Goal: Task Accomplishment & Management: Check status

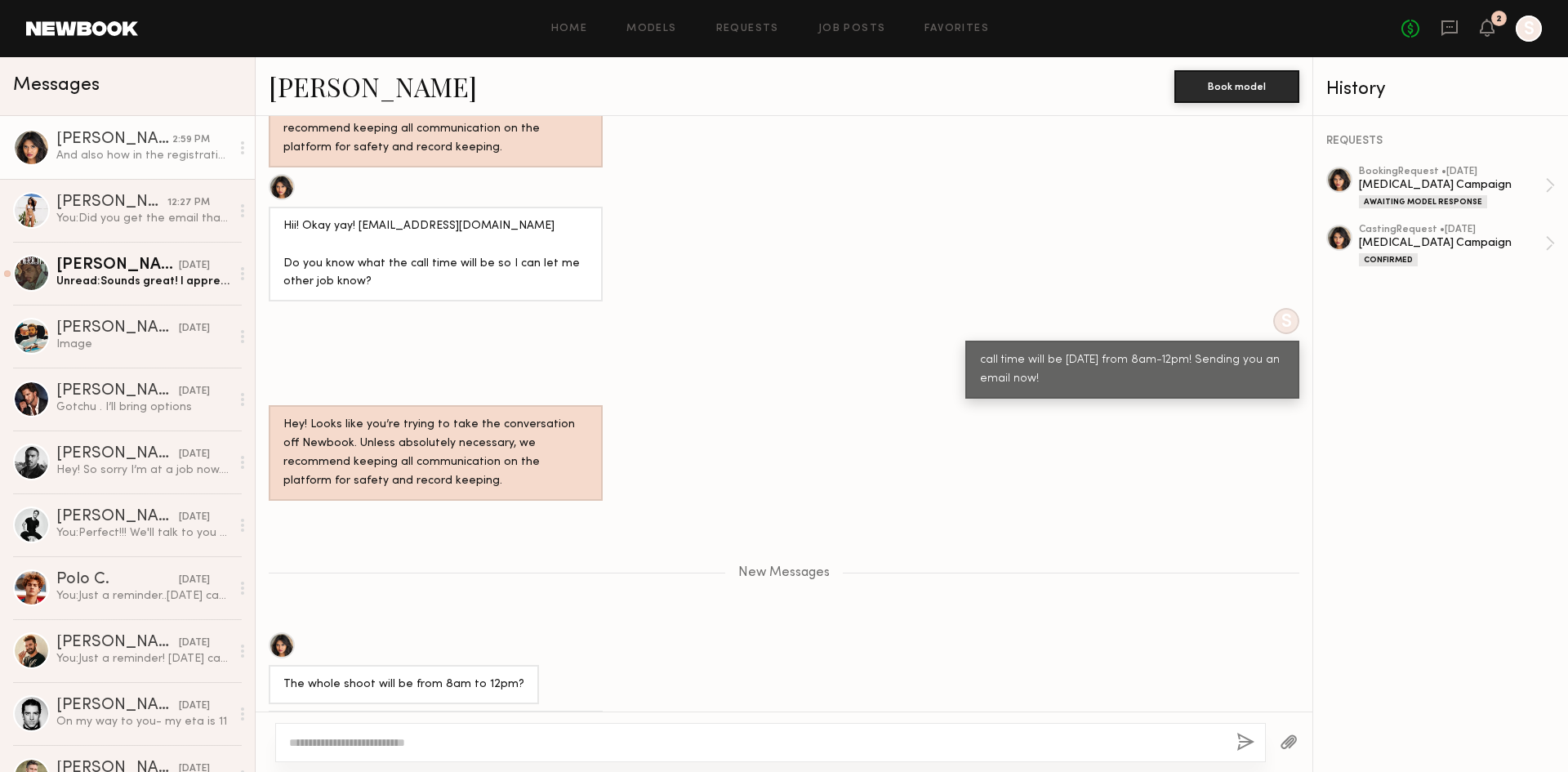
scroll to position [1764, 0]
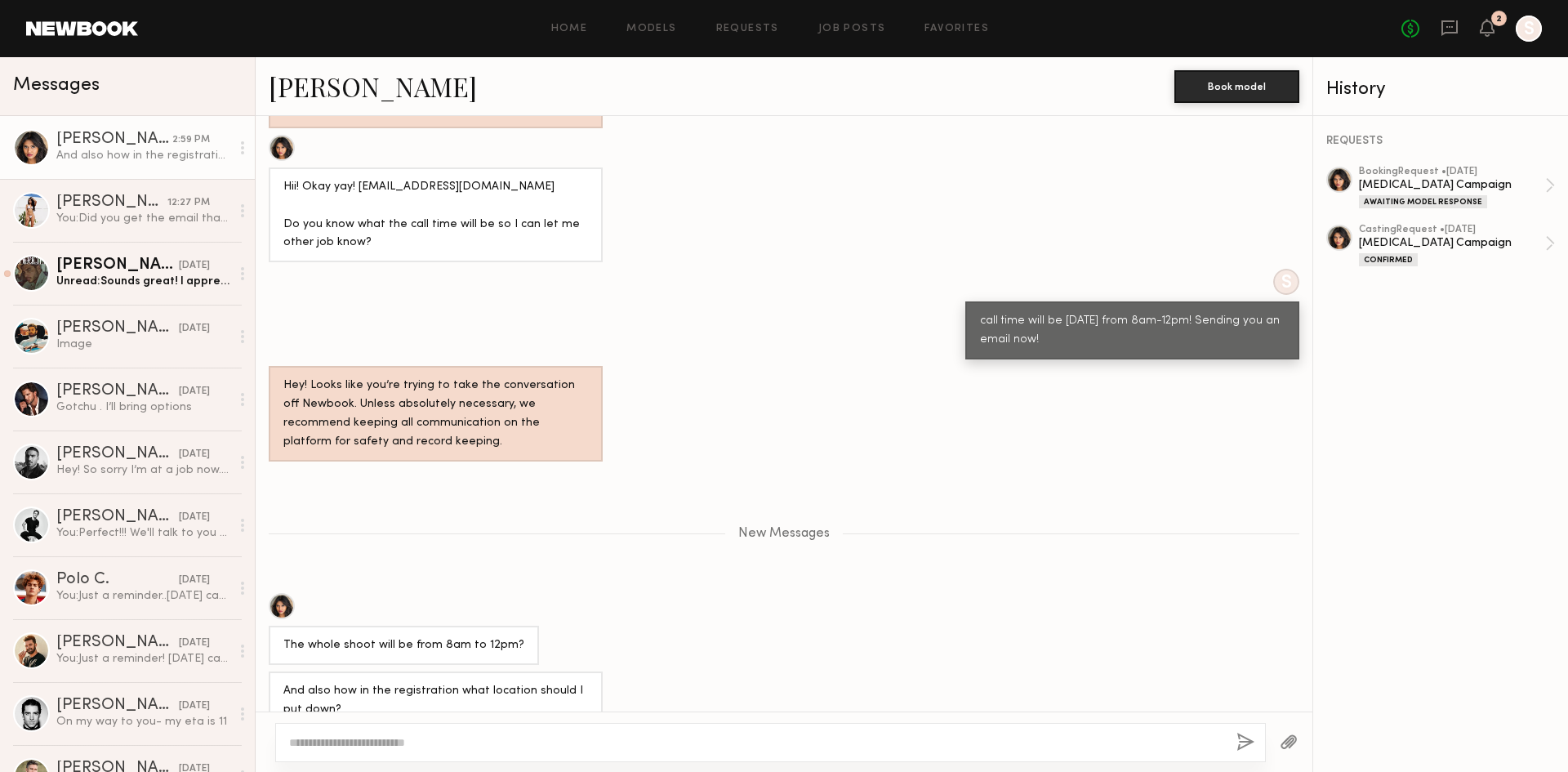
click at [448, 737] on textarea at bounding box center [755, 743] width 934 height 17
click at [469, 755] on div at bounding box center [770, 743] width 991 height 39
click at [469, 740] on textarea at bounding box center [755, 743] width 934 height 17
click at [498, 749] on textarea at bounding box center [755, 743] width 934 height 17
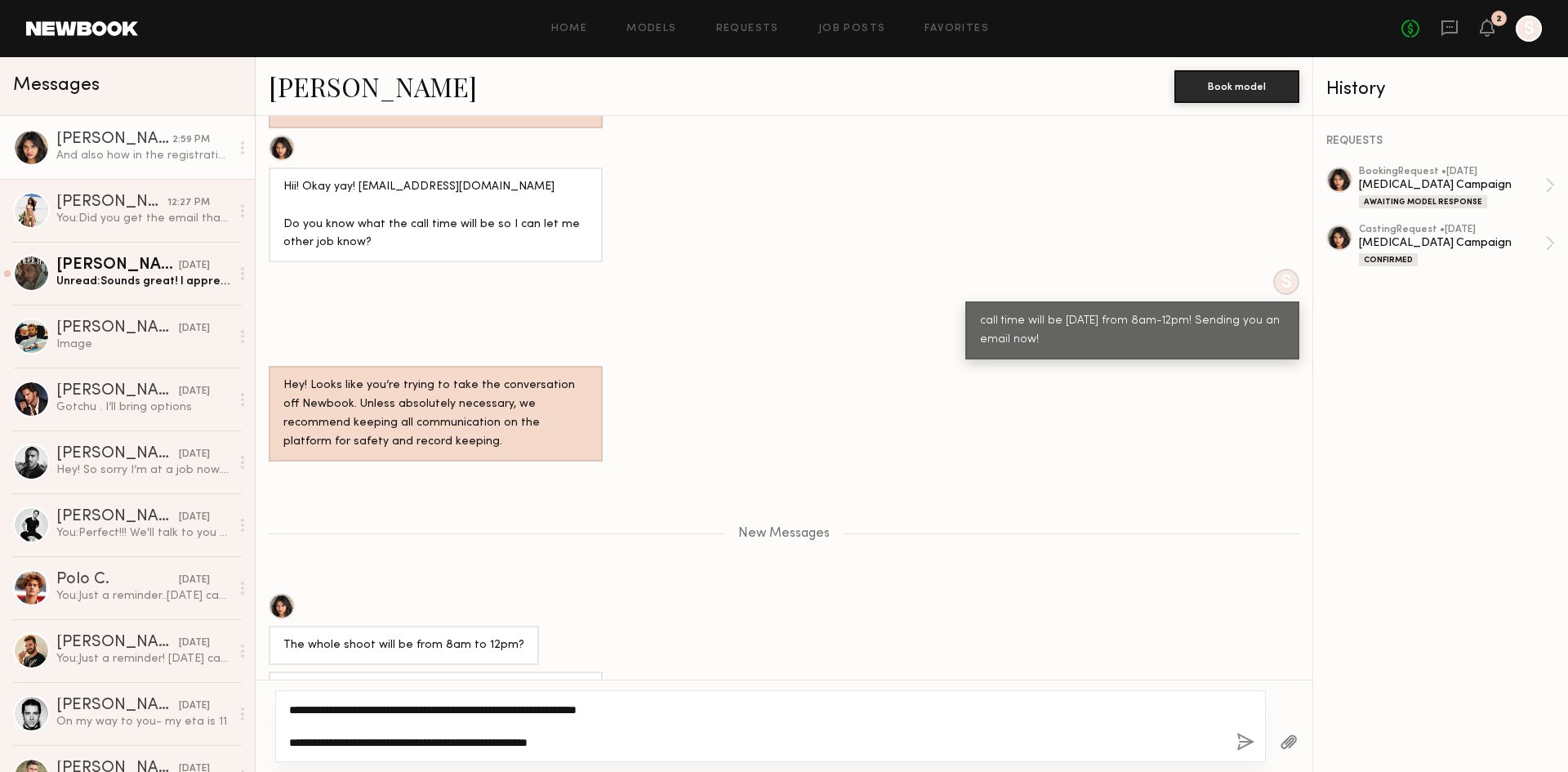
type textarea "**********"
click at [1244, 741] on button "button" at bounding box center [1245, 743] width 18 height 20
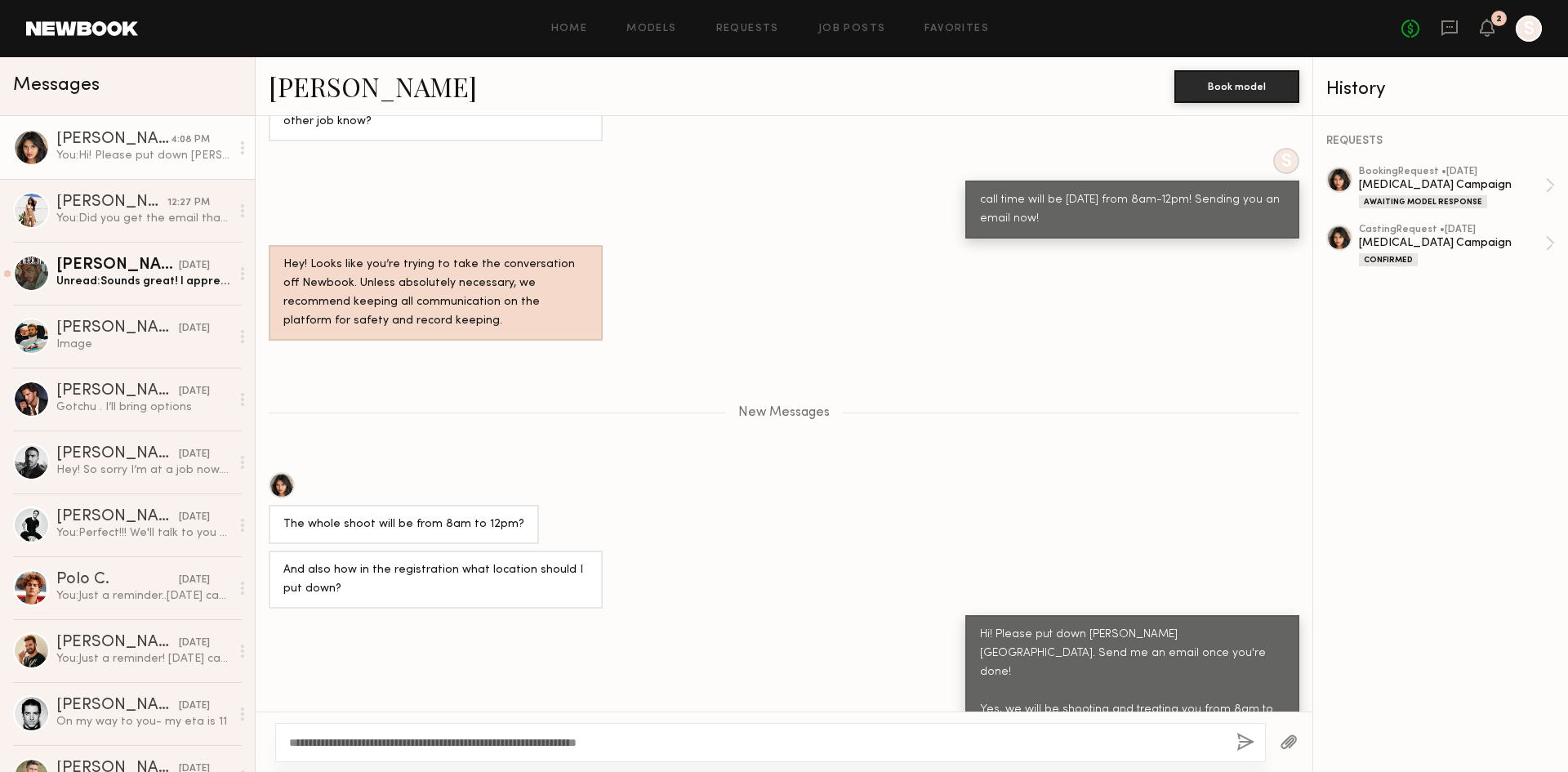
scroll to position [1987, 0]
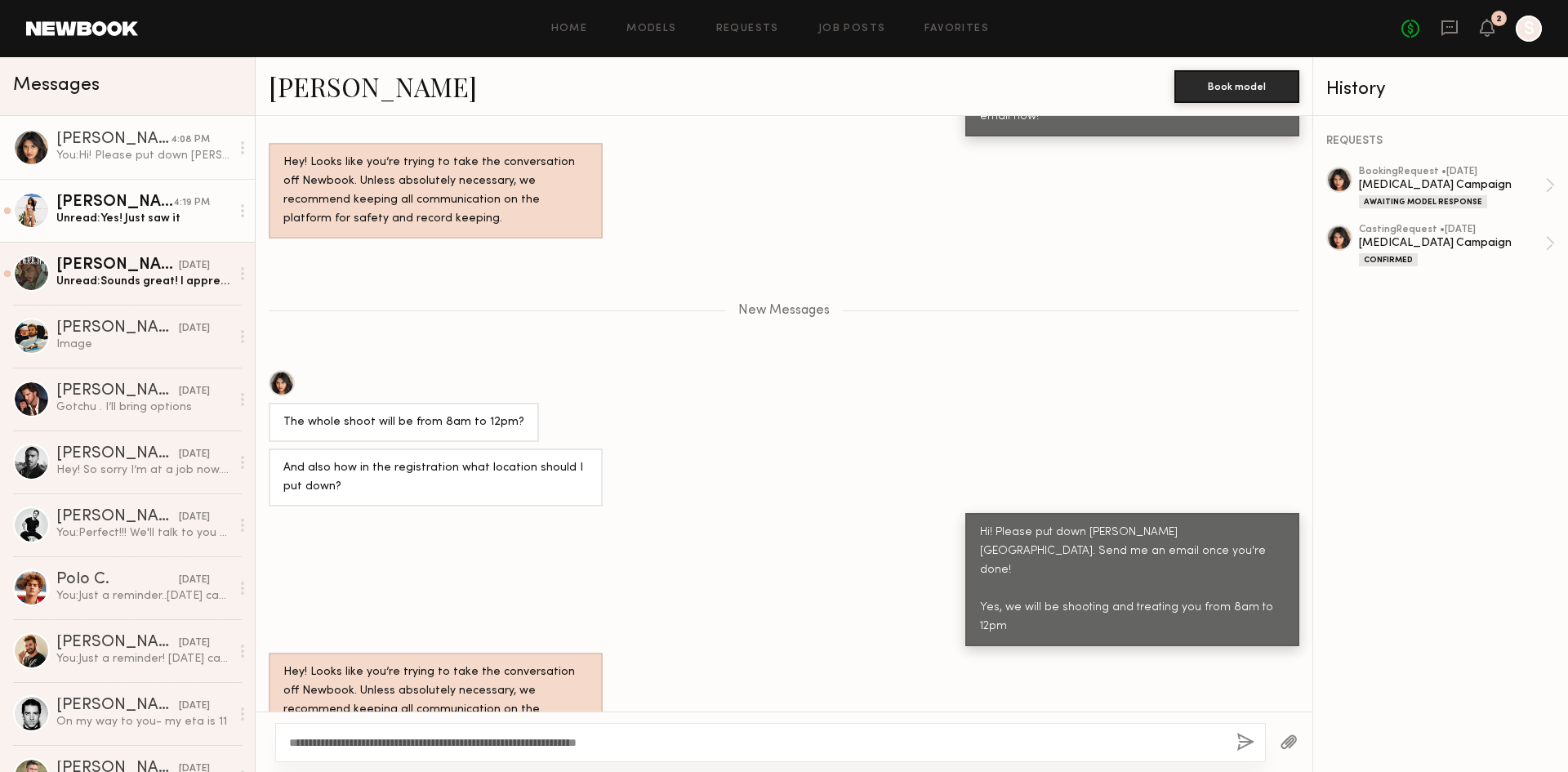
click at [88, 226] on div "Unread: Yes! Just saw it" at bounding box center [143, 218] width 174 height 16
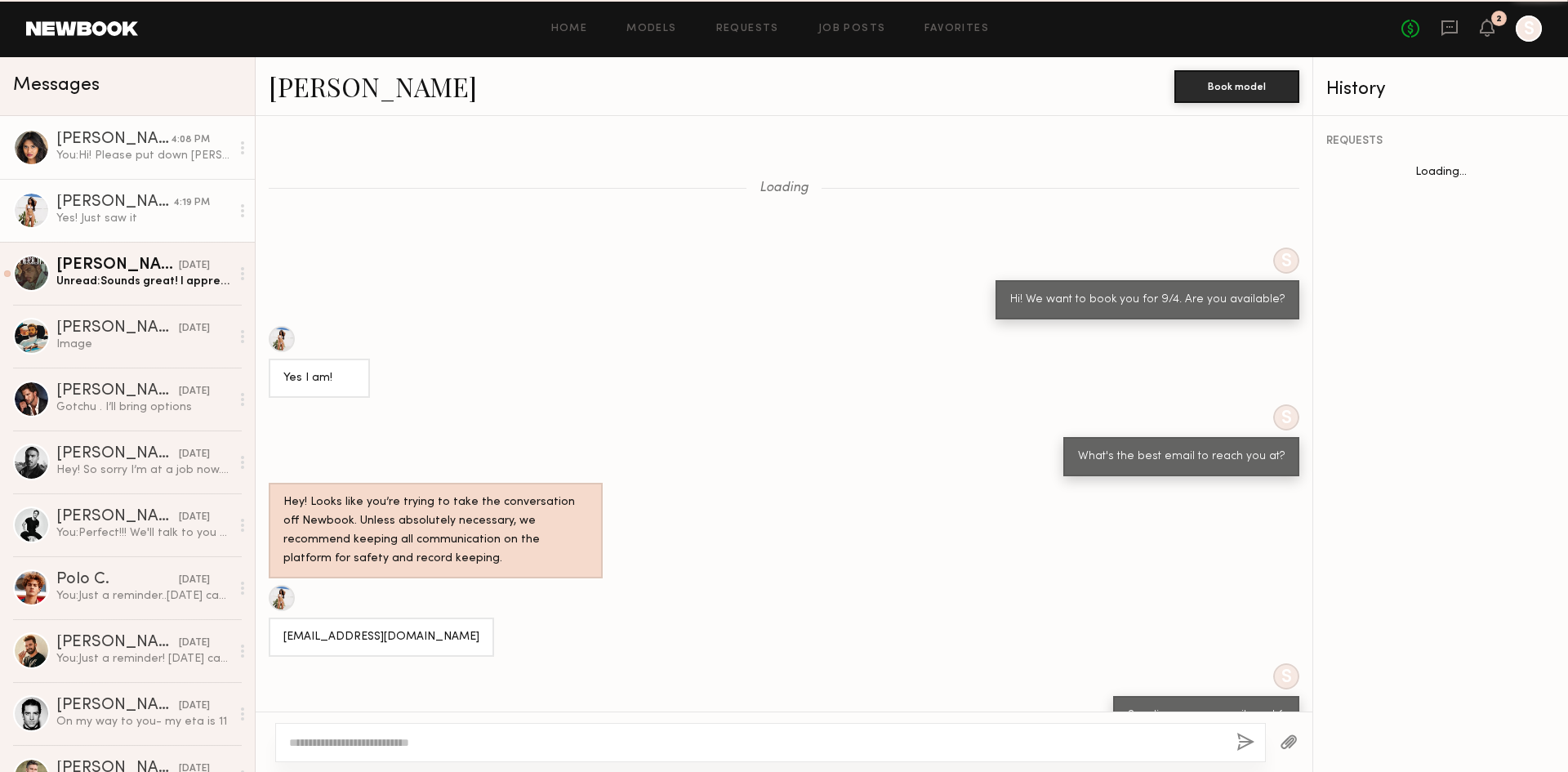
scroll to position [658, 0]
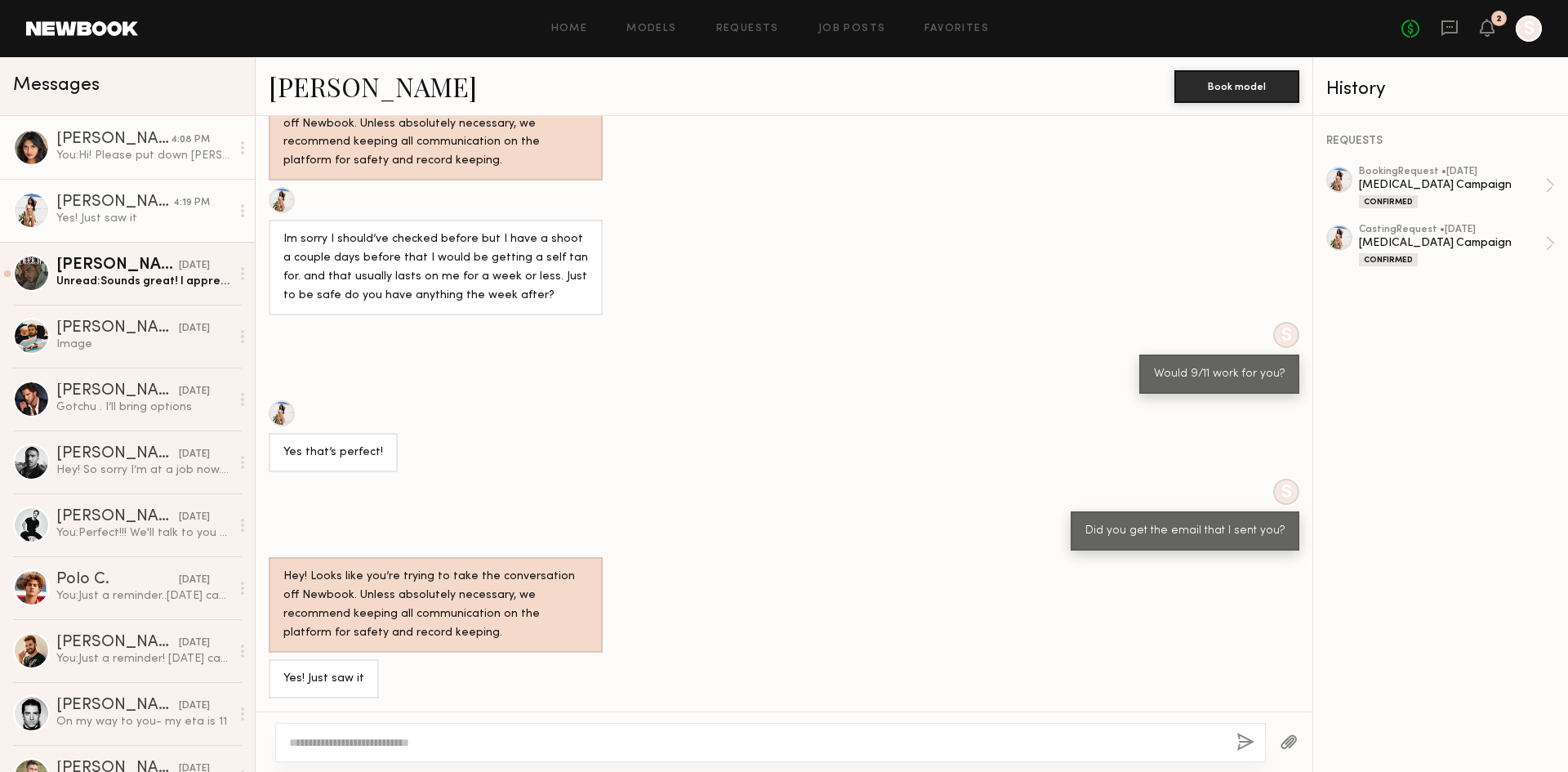
click at [115, 161] on div "You: Hi! Please put down [PERSON_NAME][GEOGRAPHIC_DATA]. Send me an email once …" at bounding box center [143, 155] width 174 height 16
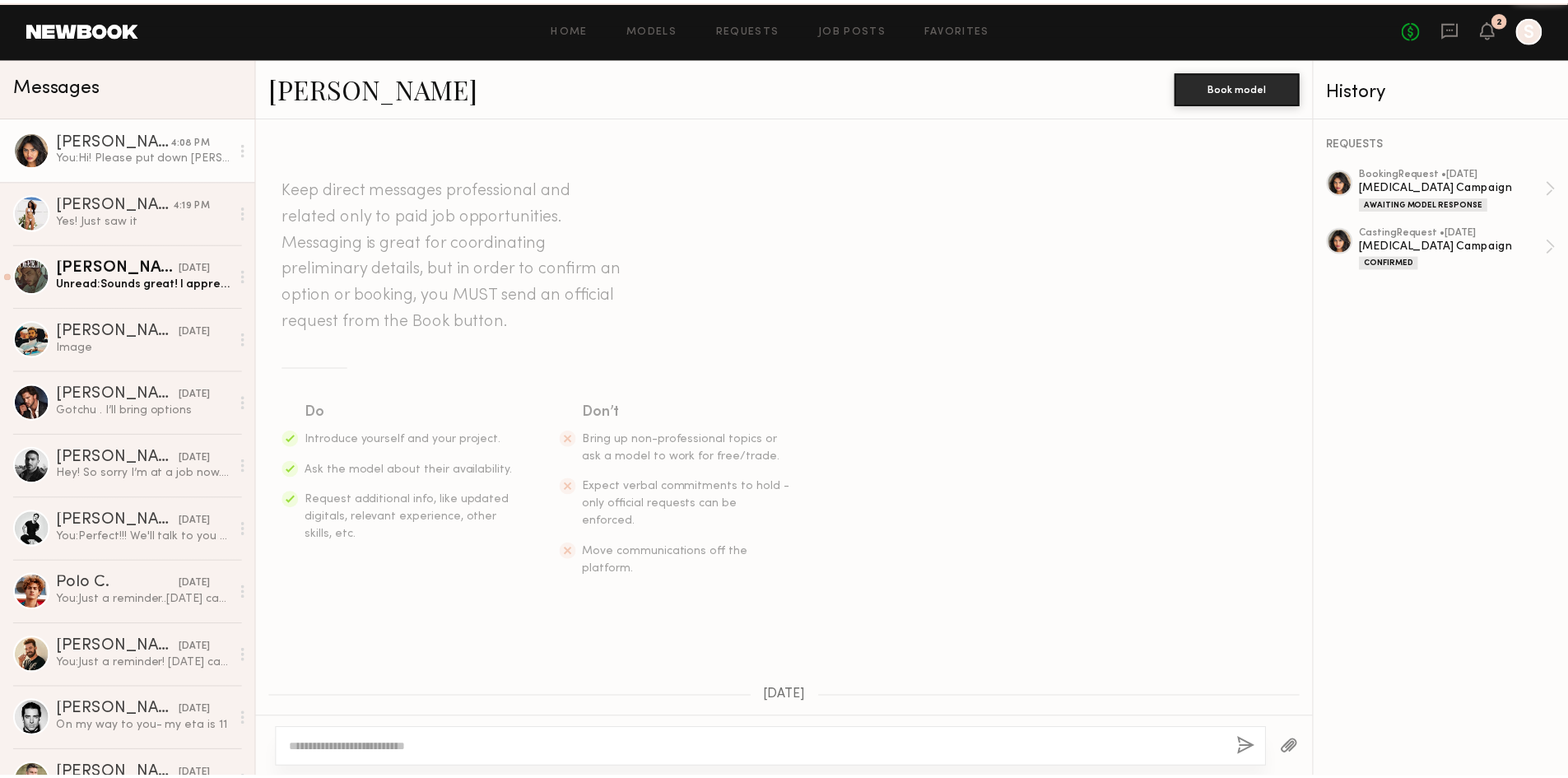
scroll to position [1874, 0]
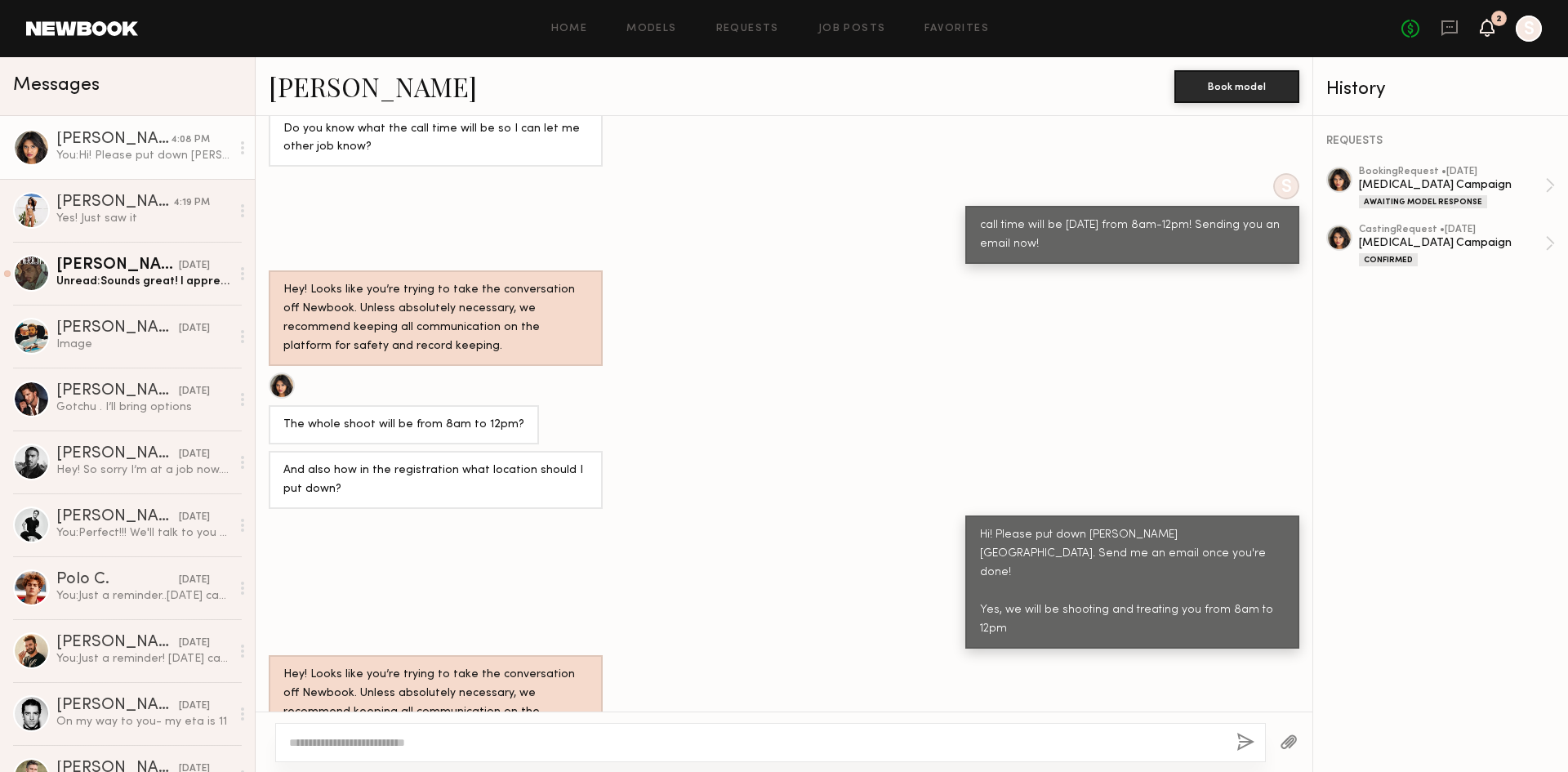
click at [1491, 27] on icon at bounding box center [1486, 27] width 13 height 11
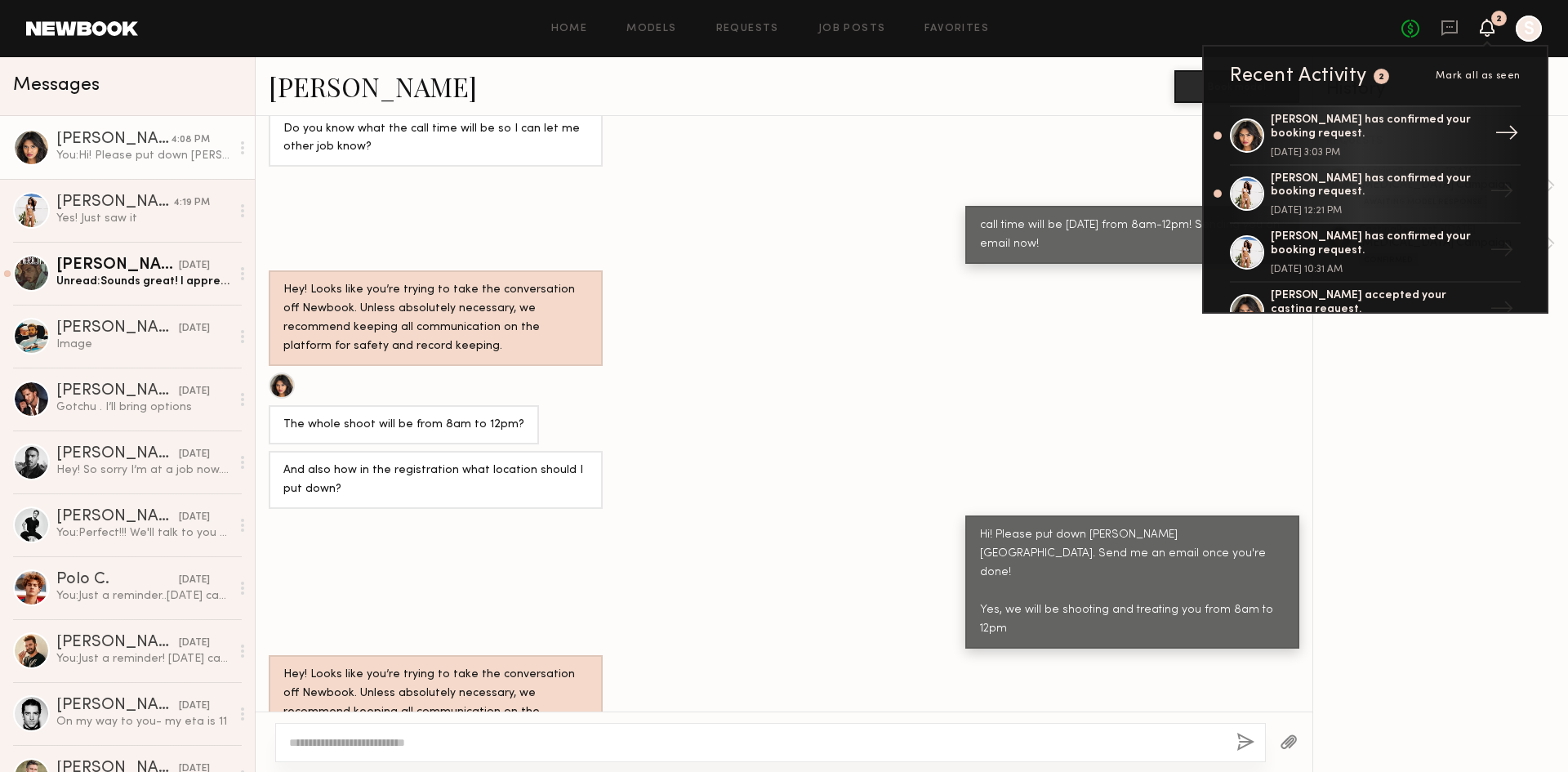
click at [1424, 138] on div "[PERSON_NAME] has confirmed your booking request." at bounding box center [1376, 127] width 213 height 28
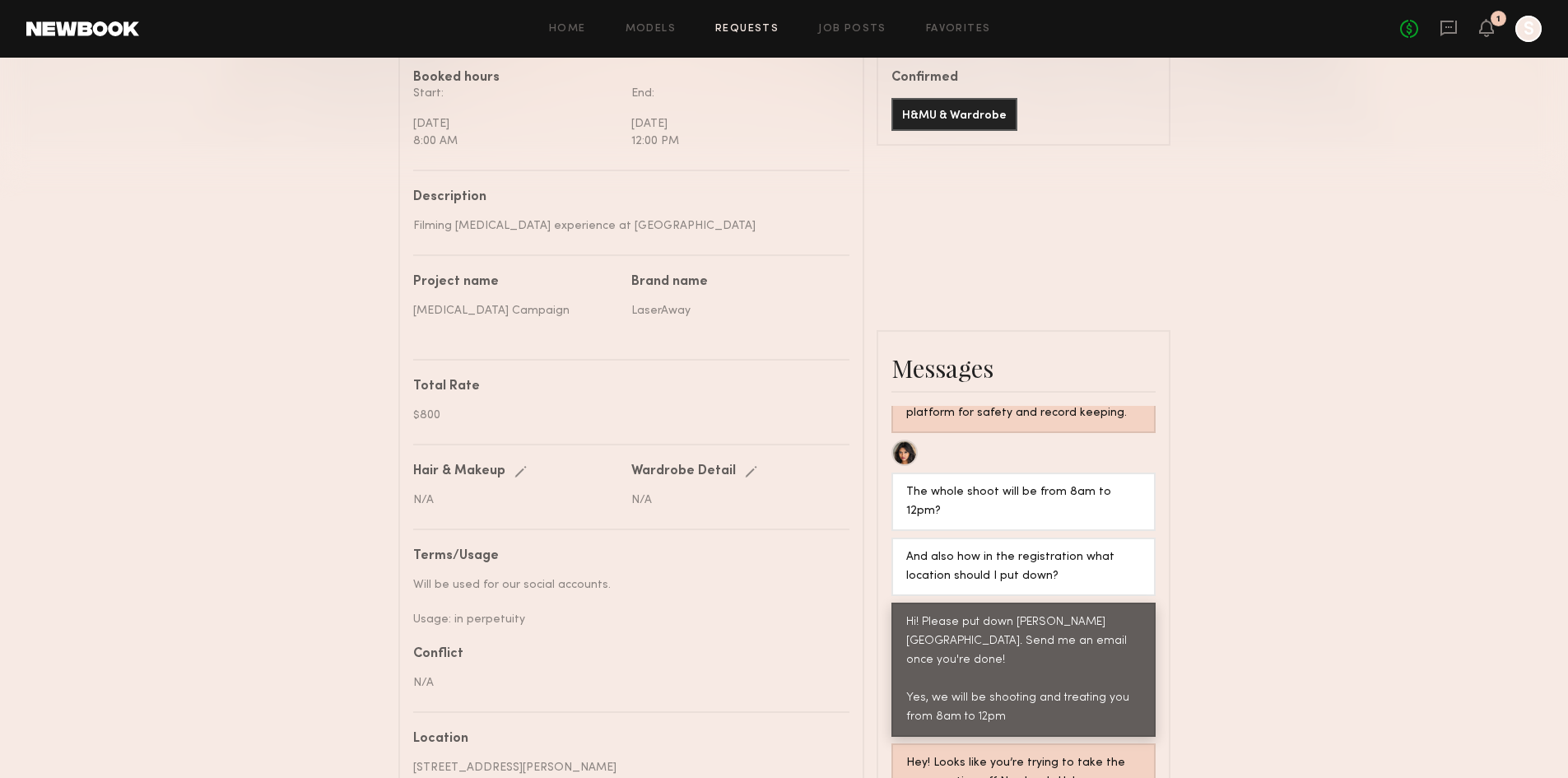
scroll to position [486, 0]
click at [1495, 34] on div "No fees up to $5,000 1 S" at bounding box center [1471, 29] width 141 height 27
click at [1487, 37] on div "1" at bounding box center [1487, 29] width 15 height 20
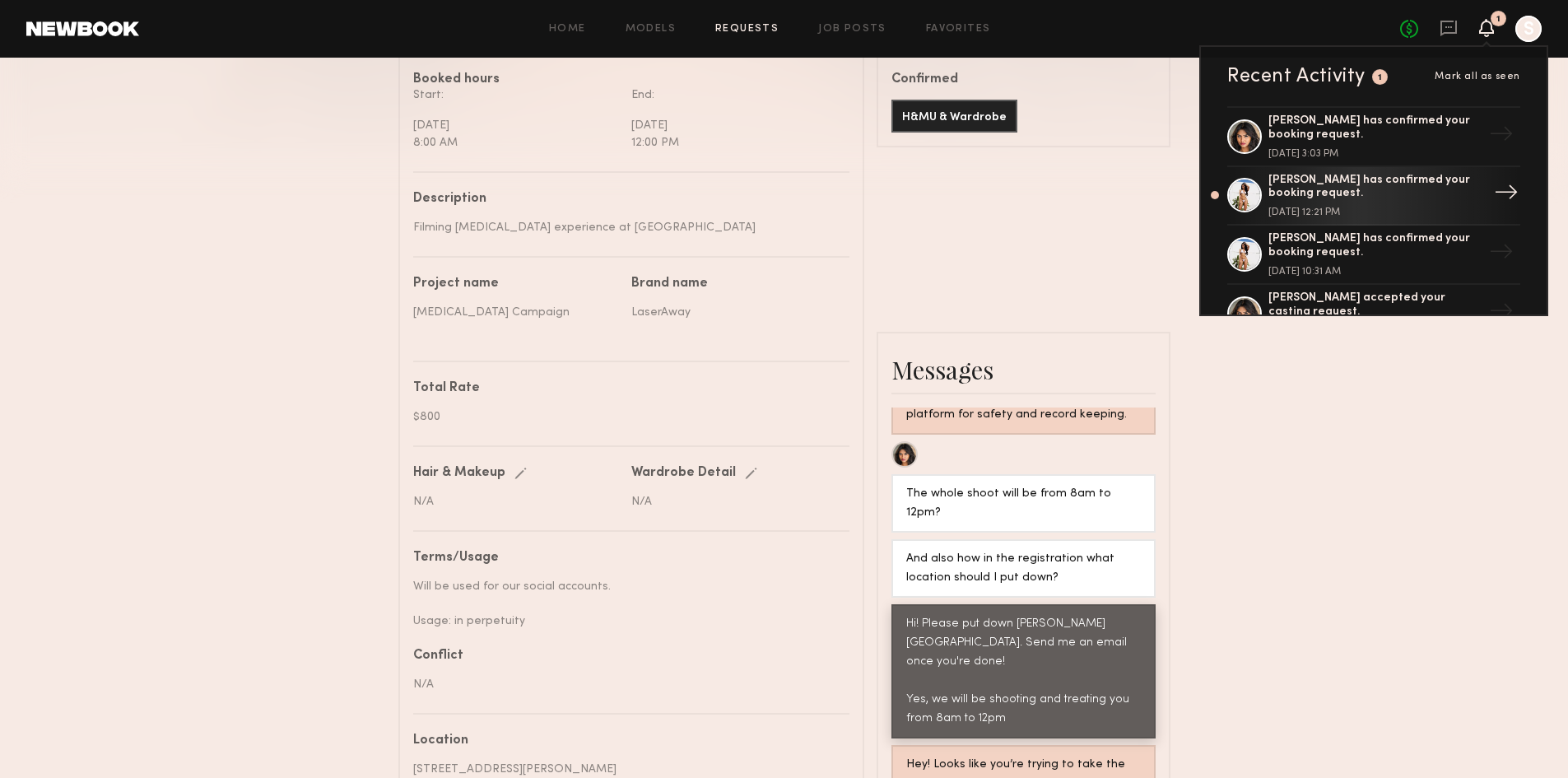
click at [1380, 181] on div "[PERSON_NAME] has confirmed your booking request." at bounding box center [1376, 188] width 214 height 28
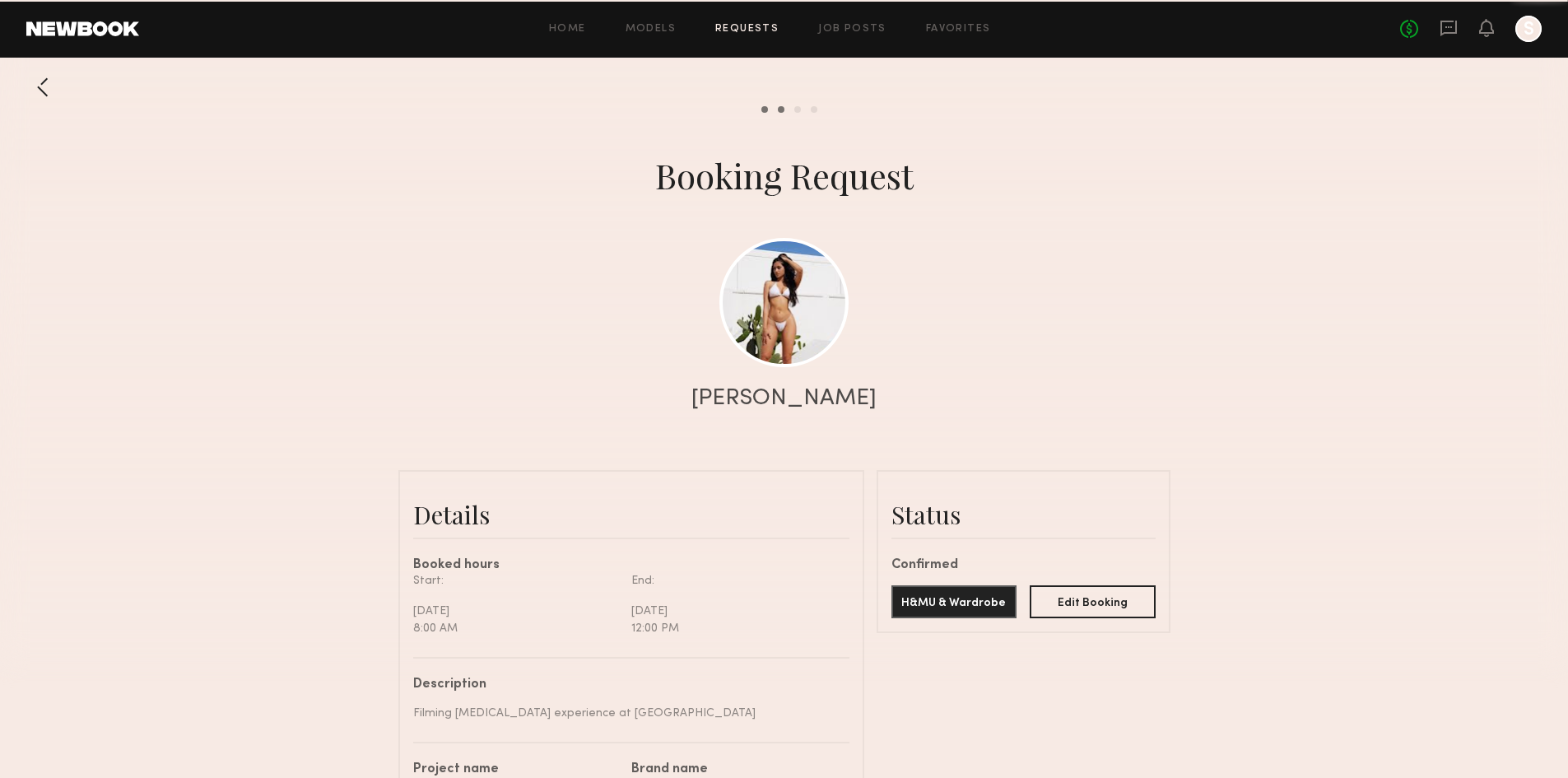
scroll to position [940, 0]
